Goal: Transaction & Acquisition: Book appointment/travel/reservation

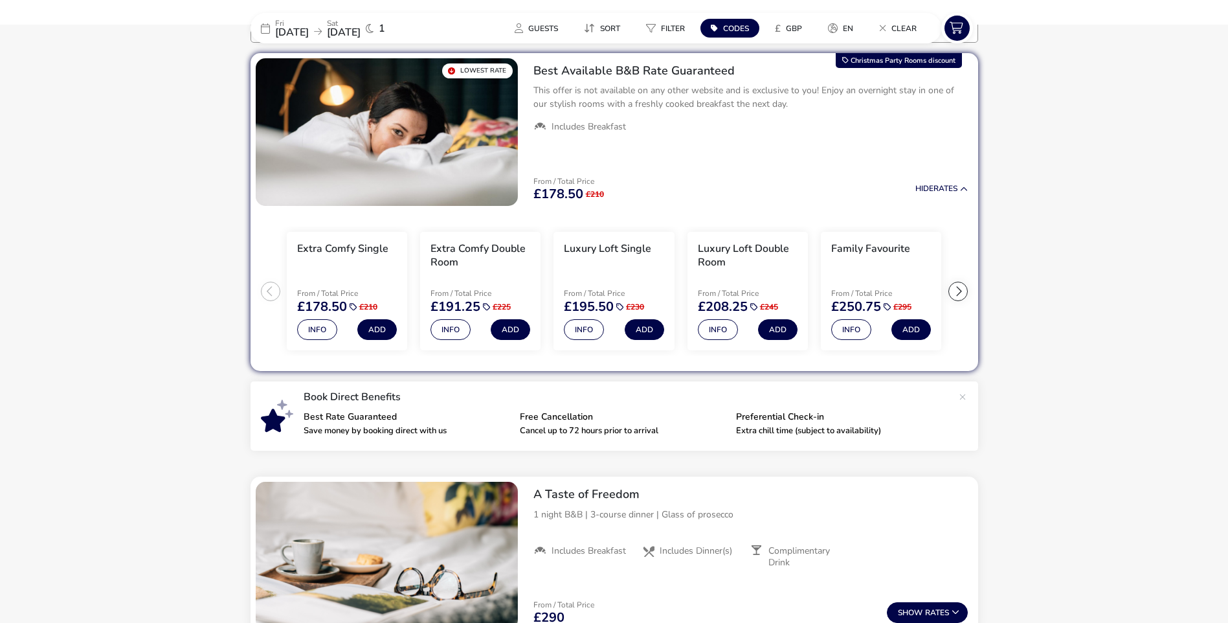
scroll to position [80, 0]
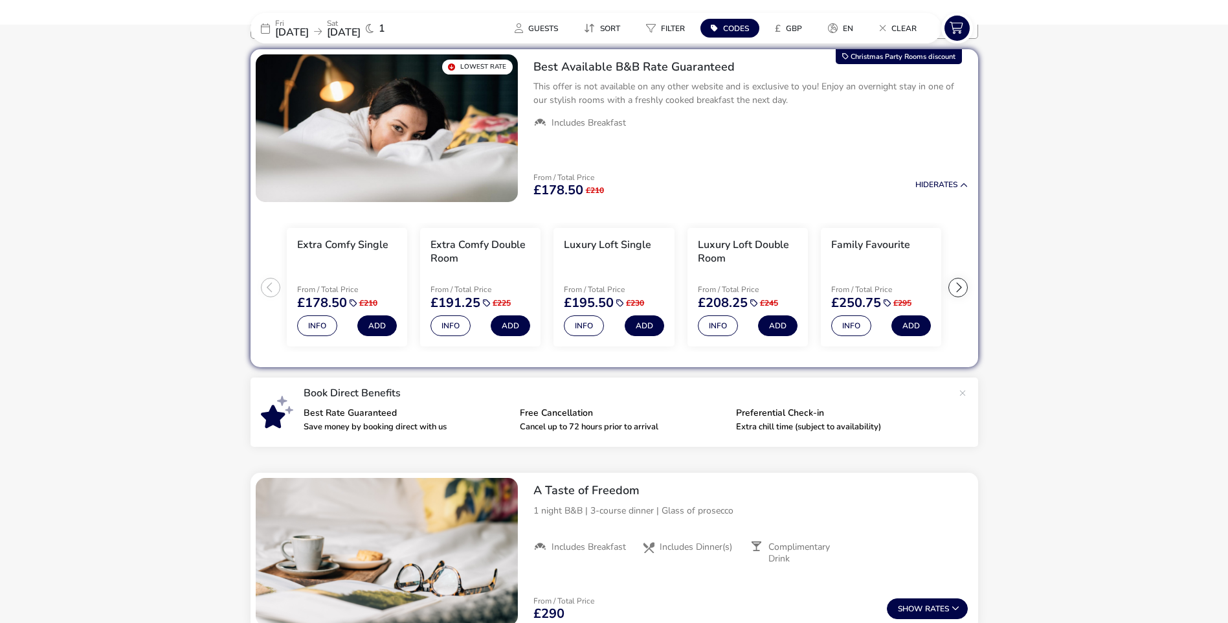
click at [961, 287] on div at bounding box center [957, 287] width 19 height 19
click at [955, 287] on ul "Extra Comfy Single From / Total Price £178.50 £210 Info Add Extra Comfy Double …" at bounding box center [614, 287] width 728 height 161
click at [264, 291] on div at bounding box center [270, 287] width 19 height 19
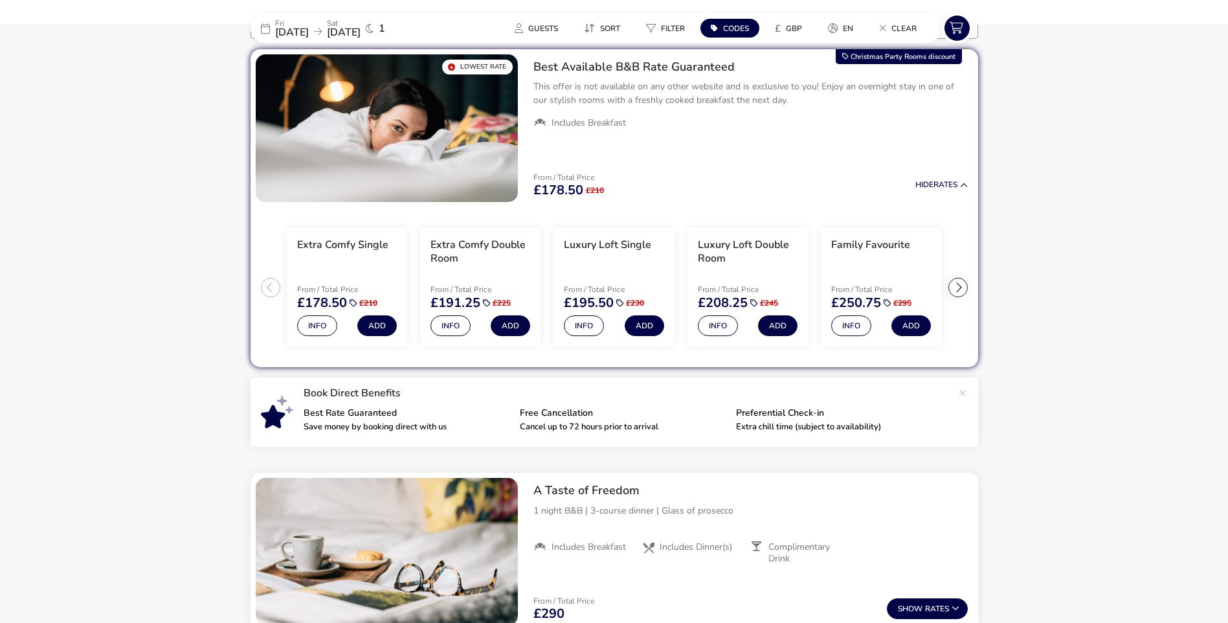
click at [264, 291] on ul "Extra Comfy Single From / Total Price £178.50 £210 Info Add Extra Comfy Double …" at bounding box center [614, 287] width 728 height 161
click at [323, 326] on button "Info" at bounding box center [317, 325] width 40 height 21
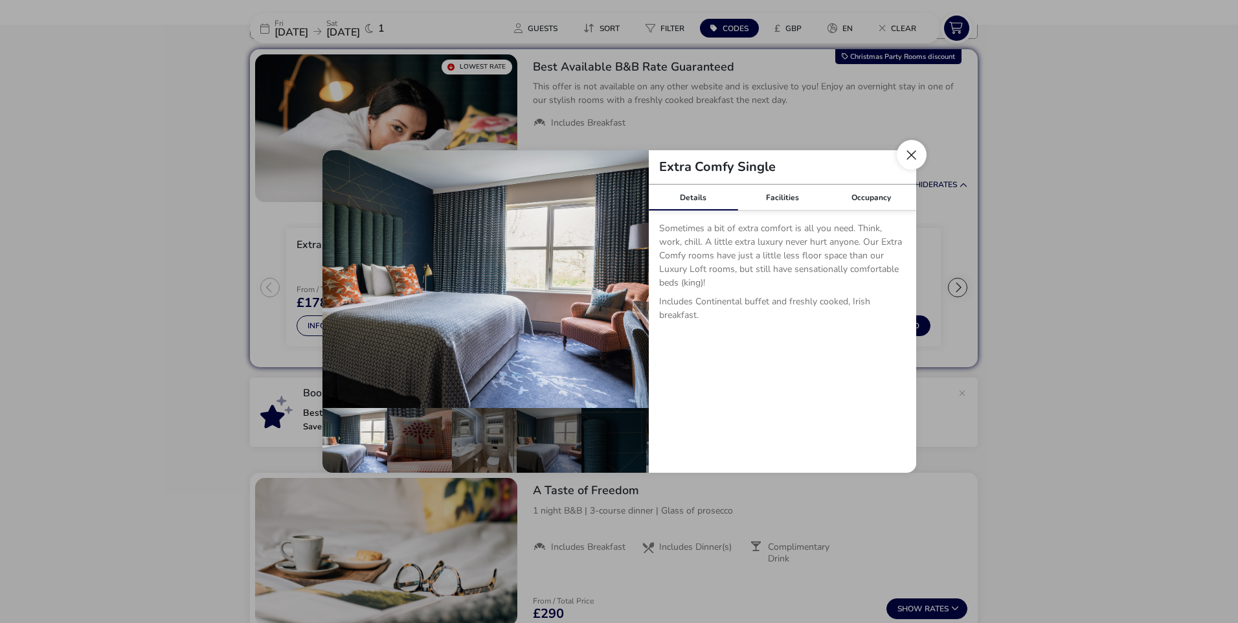
click at [910, 152] on button "Close dialog" at bounding box center [911, 155] width 30 height 30
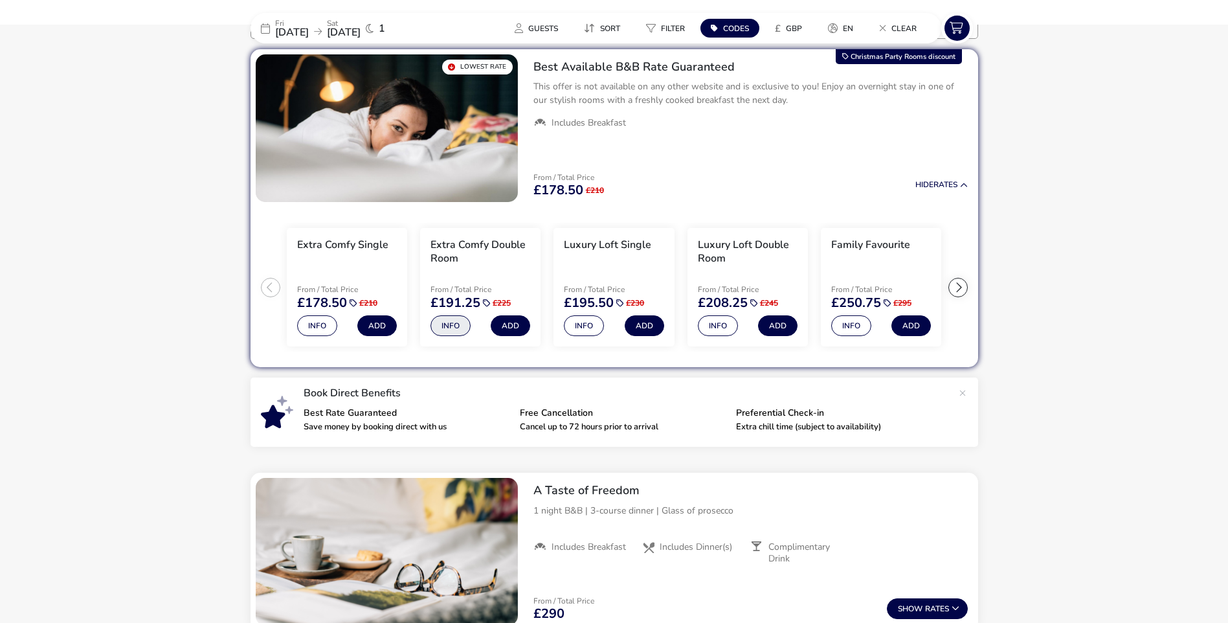
click at [456, 324] on button "Info" at bounding box center [450, 325] width 40 height 21
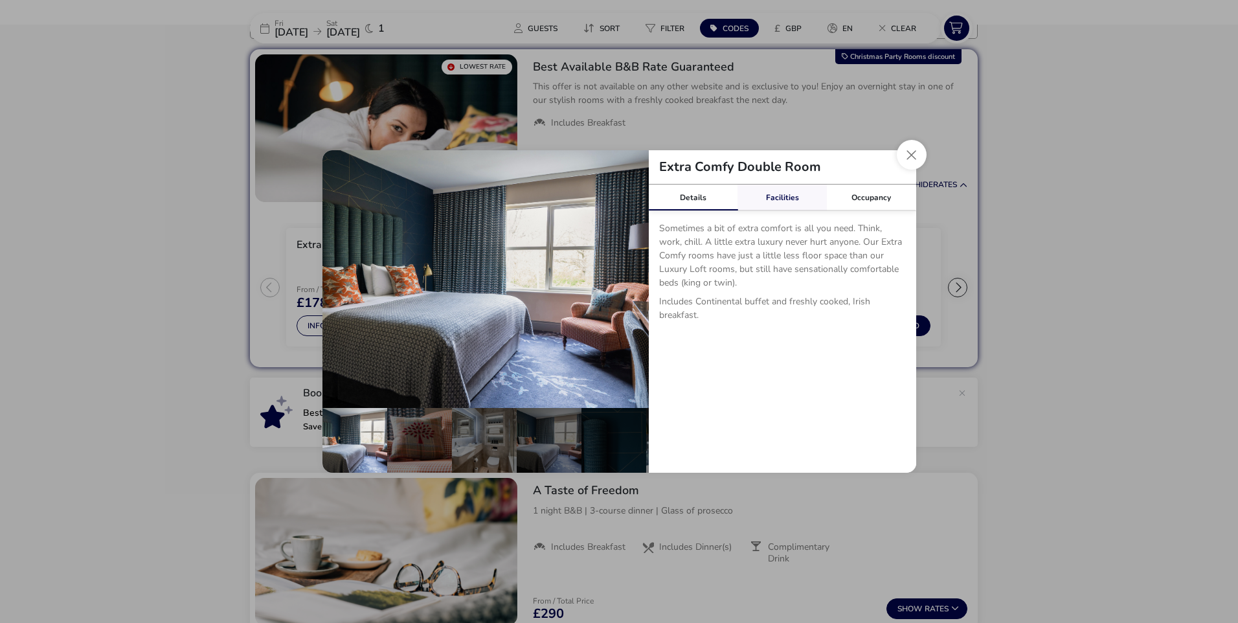
click at [790, 199] on link "Facilities" at bounding box center [781, 197] width 89 height 26
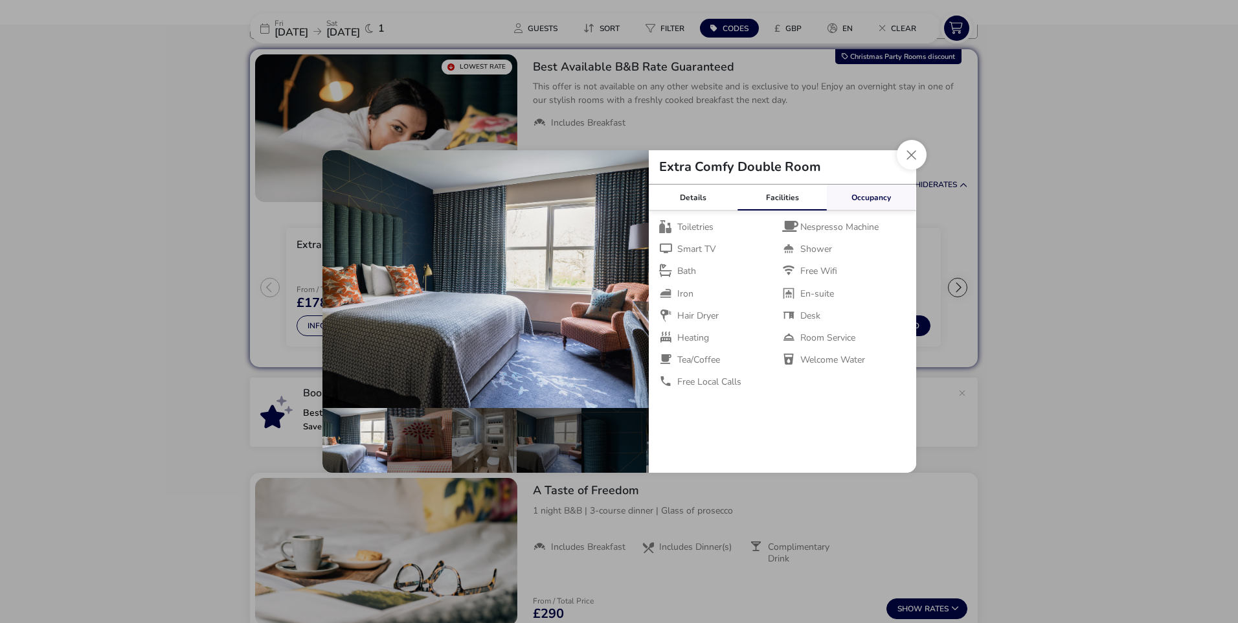
click at [853, 206] on link "Occupancy" at bounding box center [871, 197] width 89 height 26
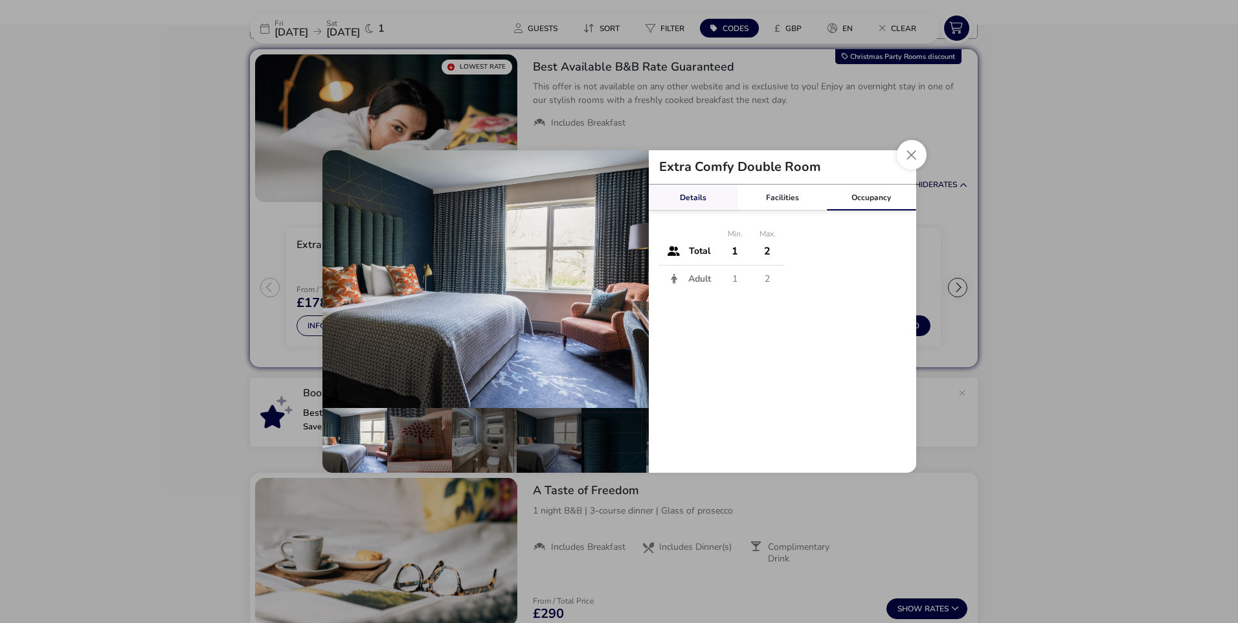
click at [690, 208] on link "Details" at bounding box center [693, 197] width 89 height 26
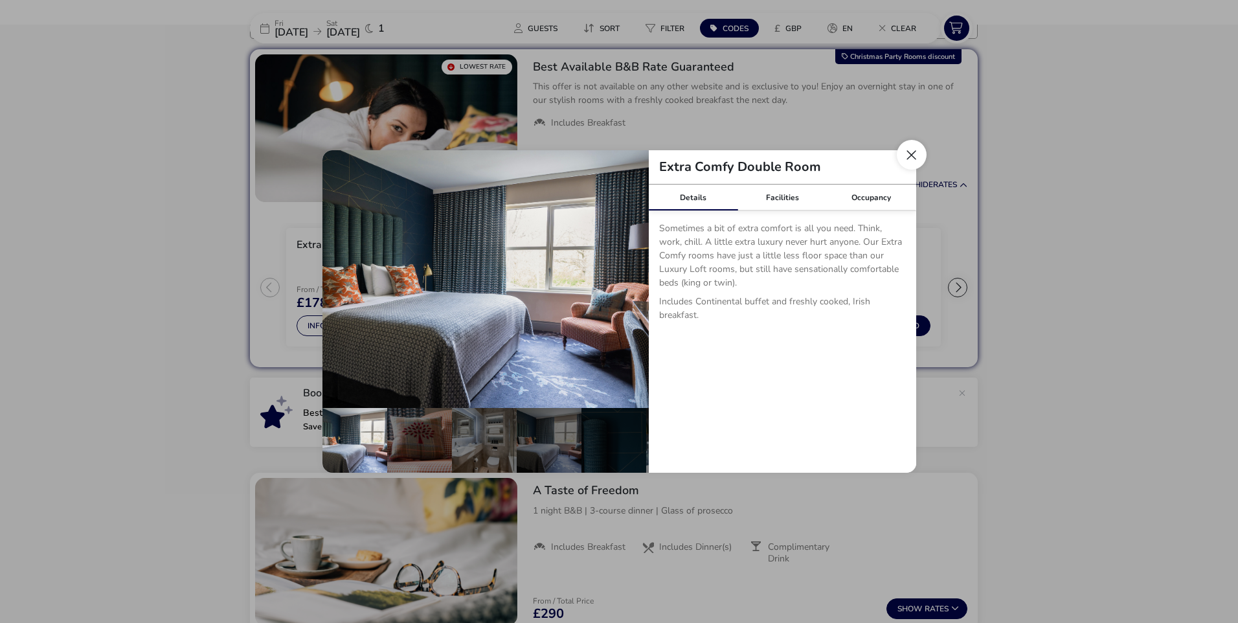
click at [913, 163] on button "Close dialog" at bounding box center [911, 155] width 30 height 30
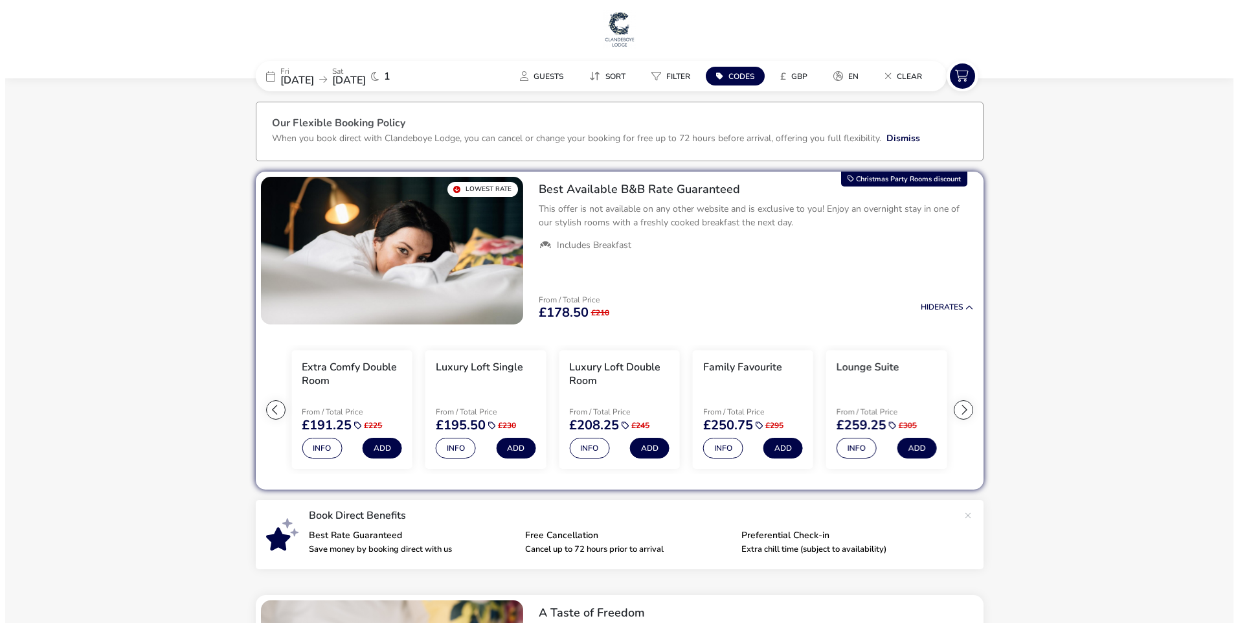
scroll to position [0, 0]
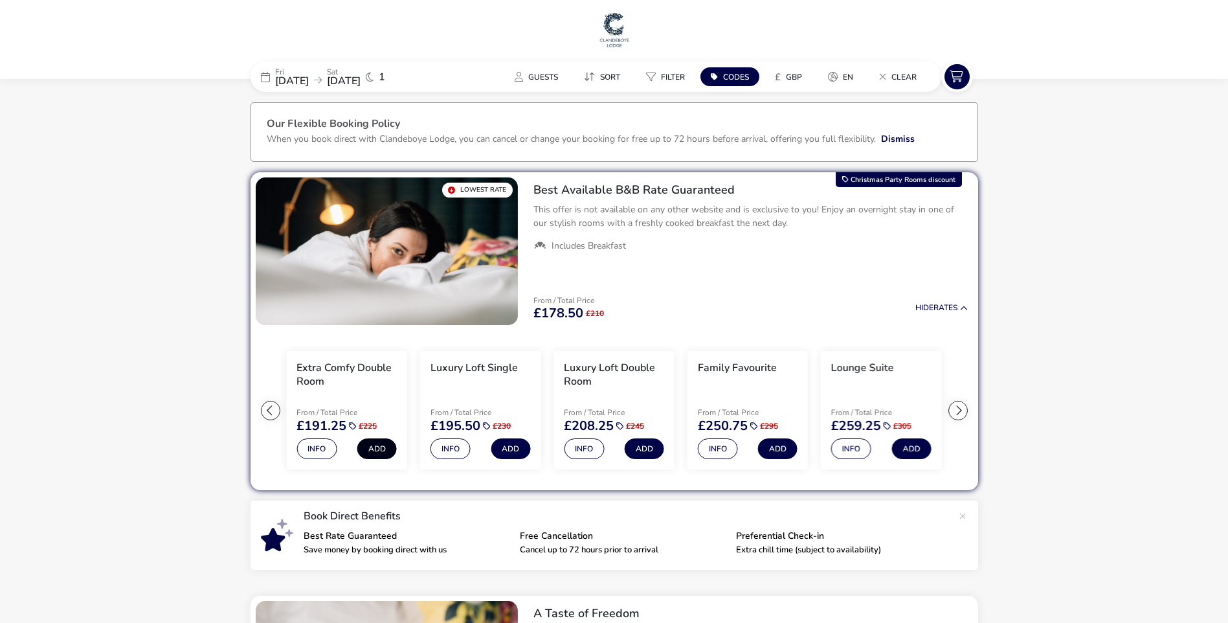
click at [377, 449] on button "Add" at bounding box center [376, 448] width 39 height 21
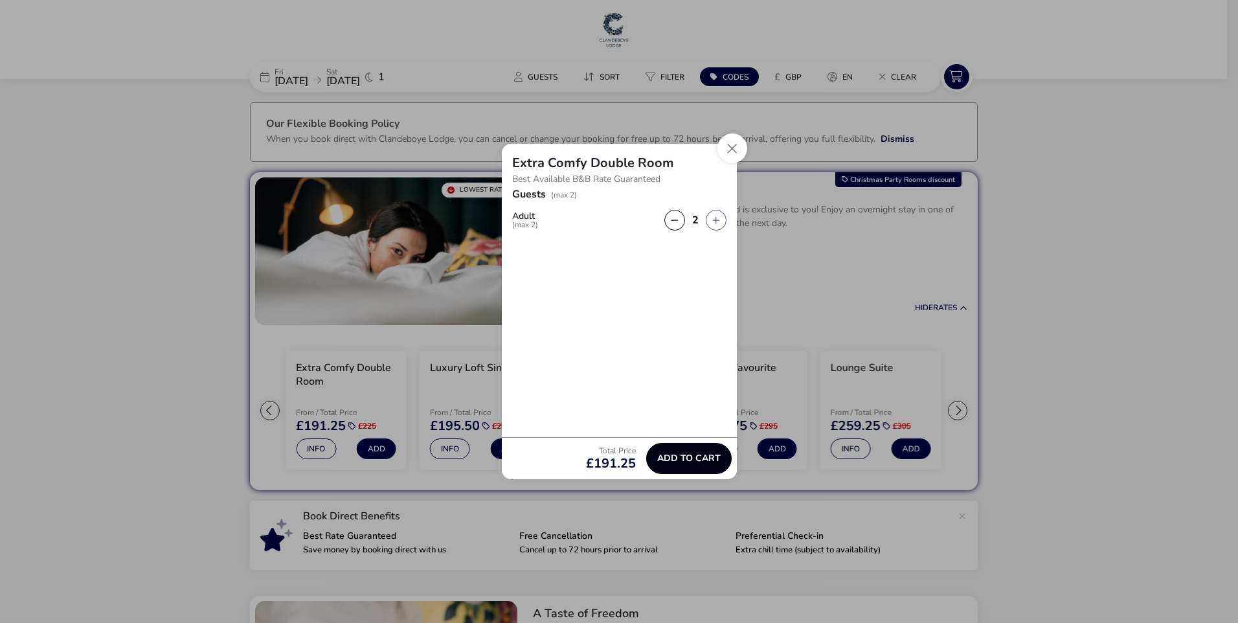
click at [679, 466] on button "Add to cart" at bounding box center [688, 458] width 85 height 31
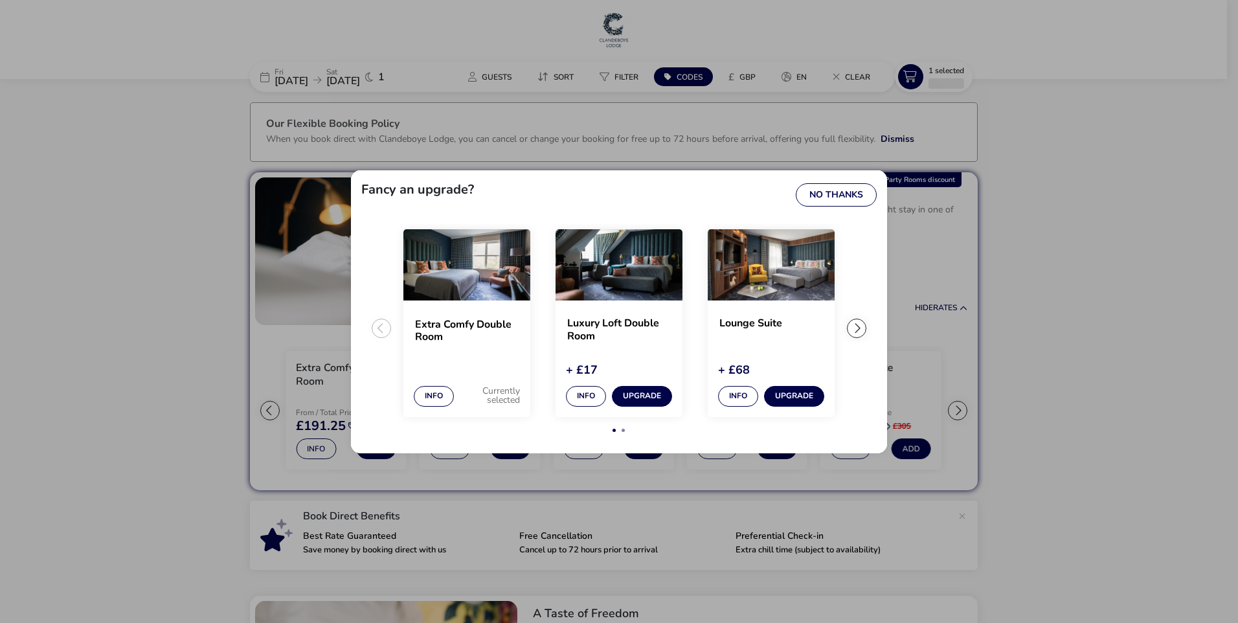
click at [858, 326] on div "extra-settings" at bounding box center [856, 327] width 19 height 19
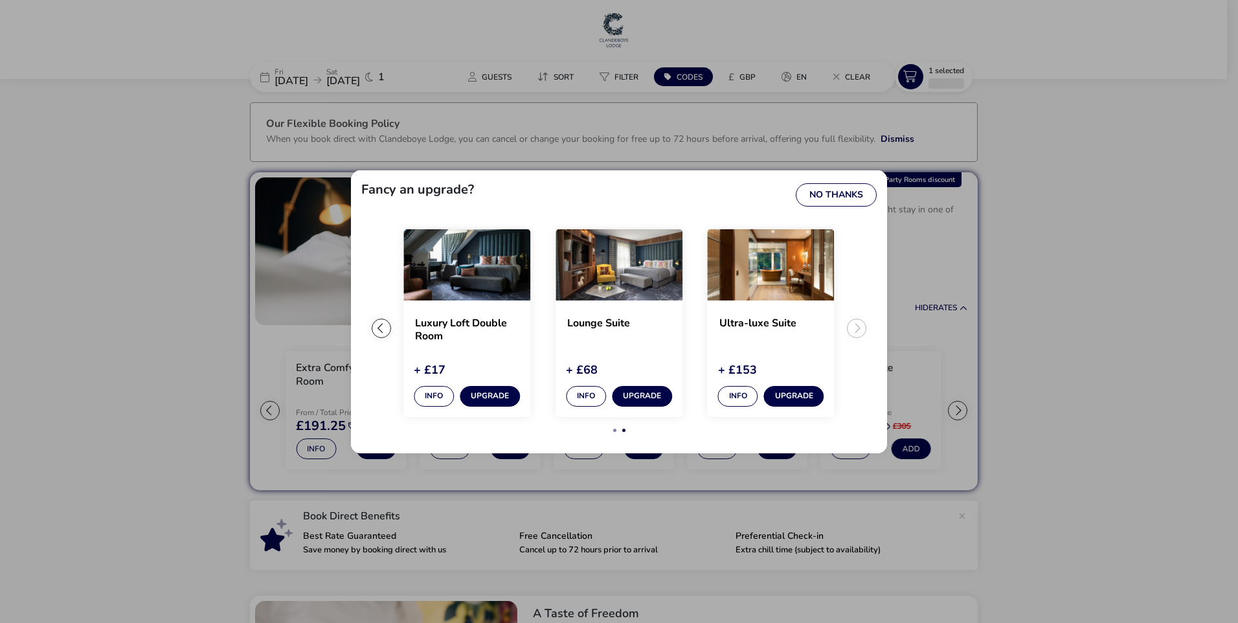
click at [858, 326] on ul "Extra Comfy Double Room Info Currently selected Luxury Loft Double Room + £17 I…" at bounding box center [618, 333] width 515 height 219
click at [836, 181] on div "Fancy an upgrade? No Thanks" at bounding box center [619, 193] width 536 height 47
click at [835, 197] on button "No Thanks" at bounding box center [835, 194] width 81 height 23
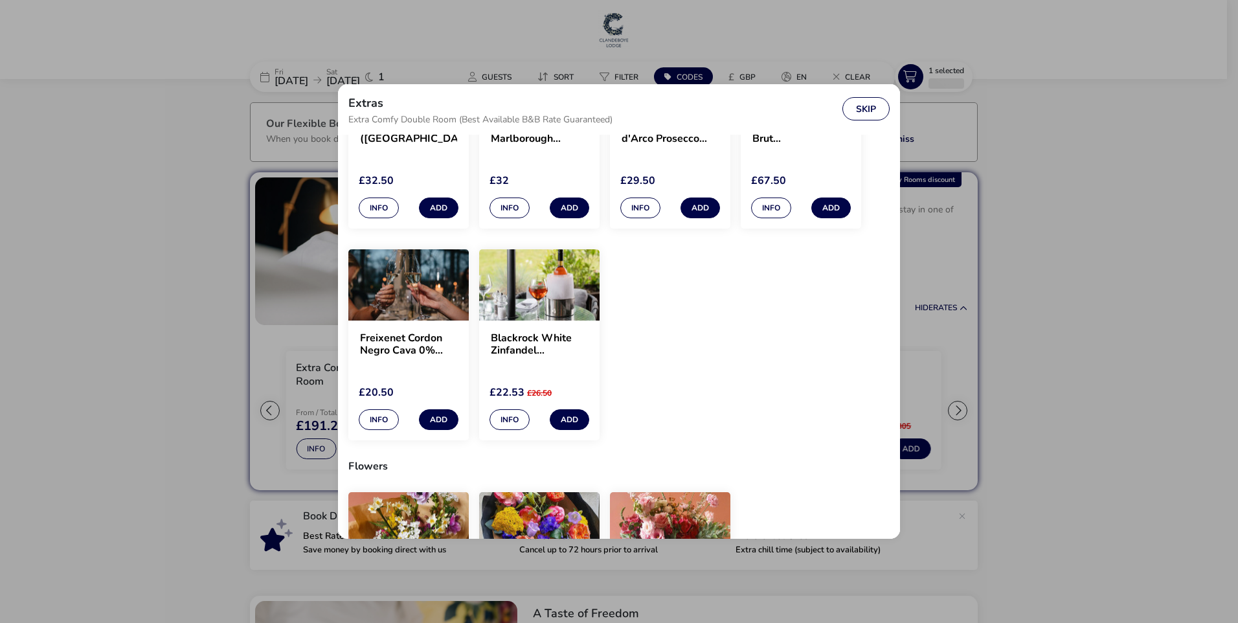
scroll to position [453, 0]
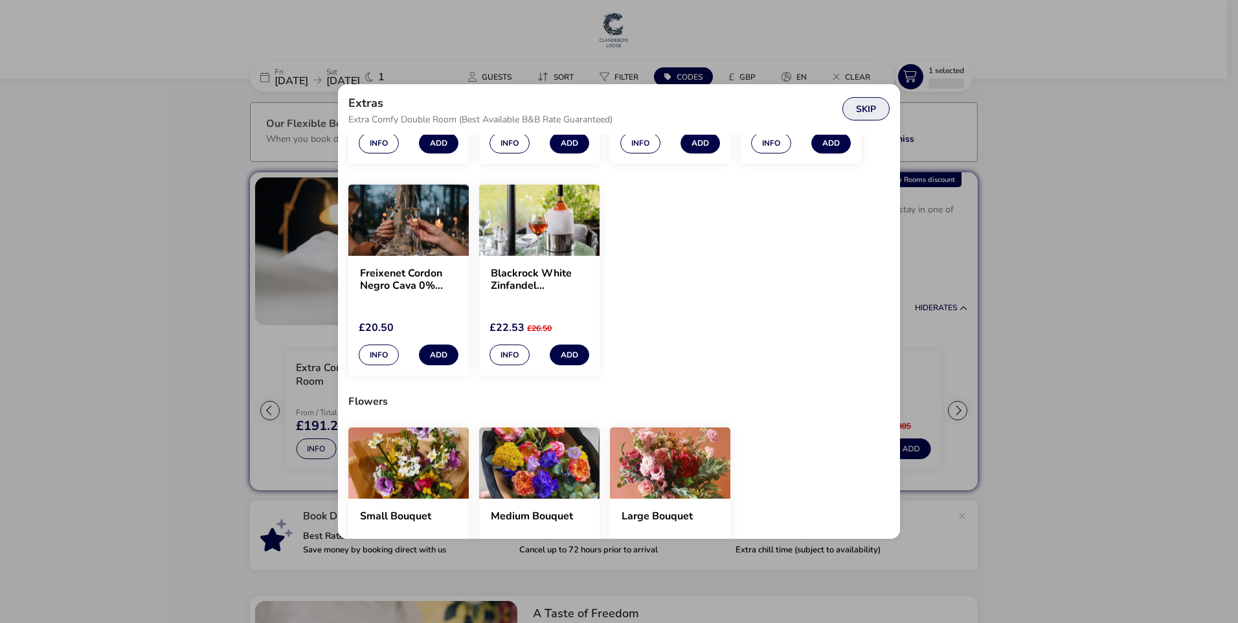
click at [868, 110] on button "Skip" at bounding box center [865, 108] width 47 height 23
